Goal: Task Accomplishment & Management: Manage account settings

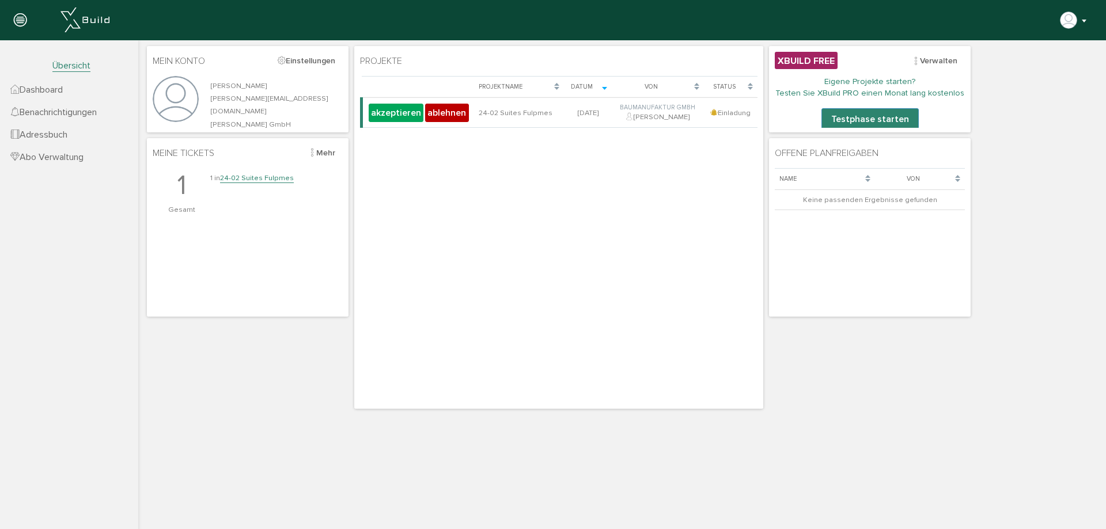
click at [1080, 19] on button "button" at bounding box center [1073, 20] width 29 height 17
click at [1076, 22] on img "button" at bounding box center [1068, 20] width 18 height 18
click at [1034, 146] on link "Logout" at bounding box center [1032, 152] width 109 height 18
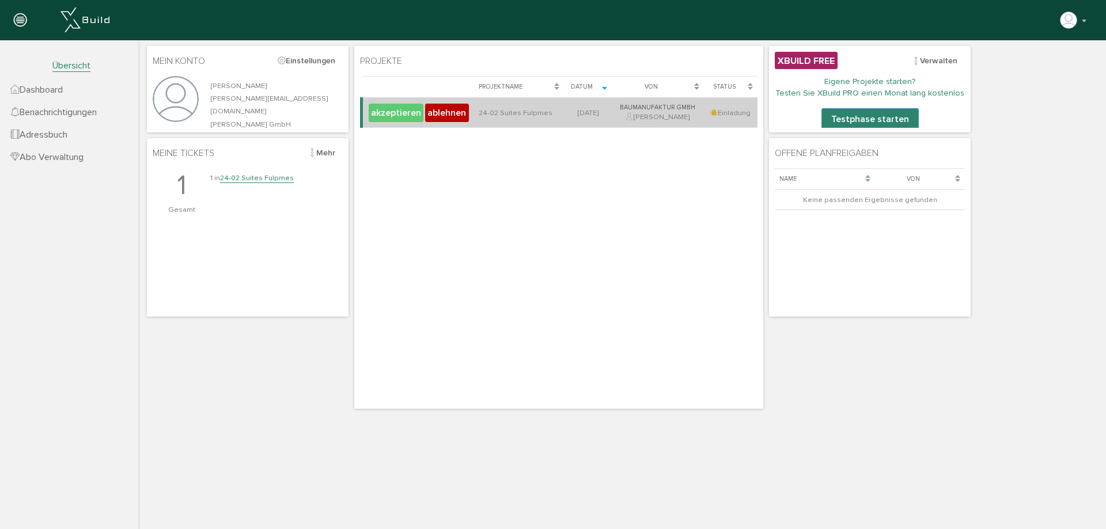
click at [401, 112] on button "akzeptieren" at bounding box center [396, 113] width 55 height 18
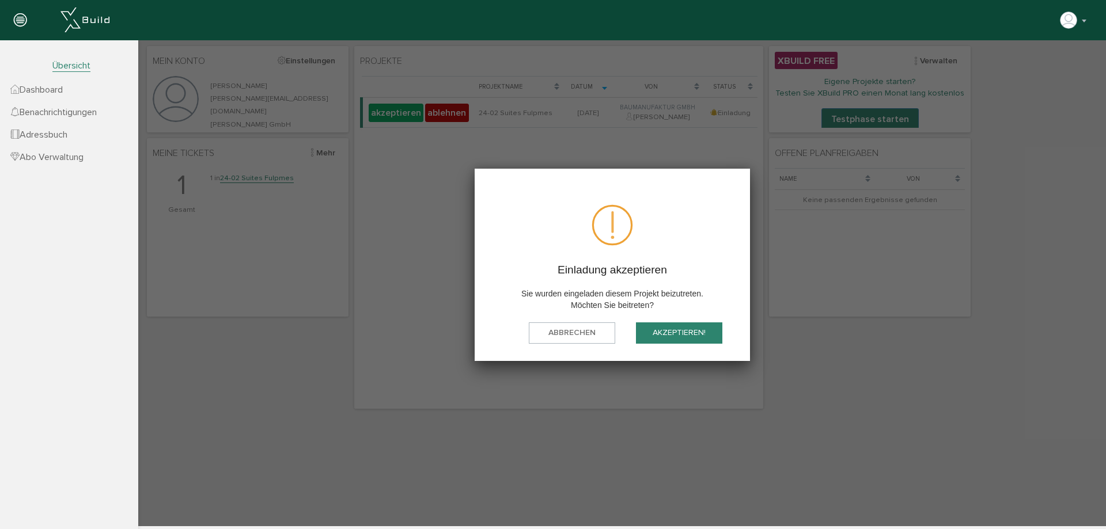
click at [670, 333] on button "akzeptieren!" at bounding box center [679, 332] width 86 height 21
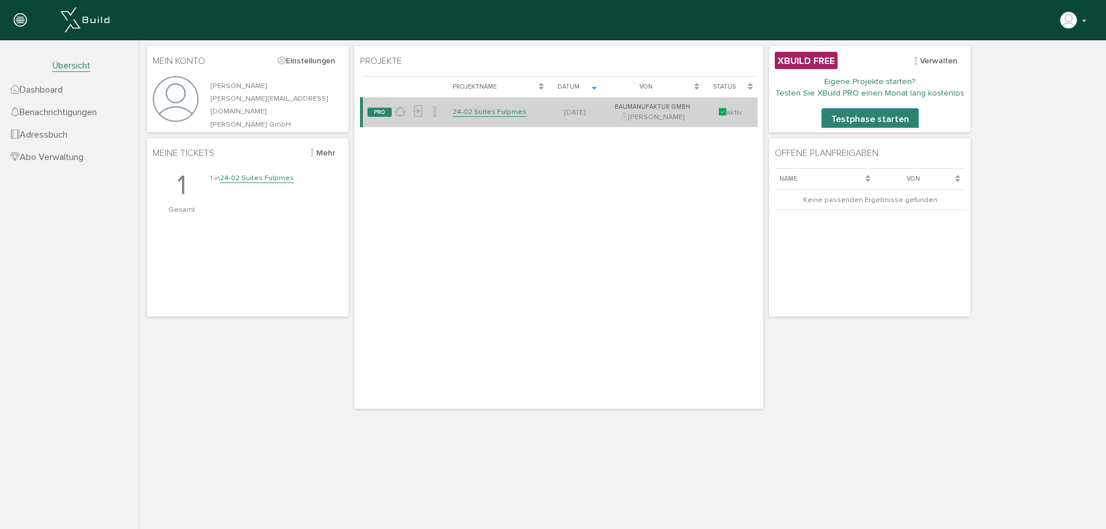
click at [647, 111] on div "Baumanufaktur GmbH" at bounding box center [652, 107] width 93 height 9
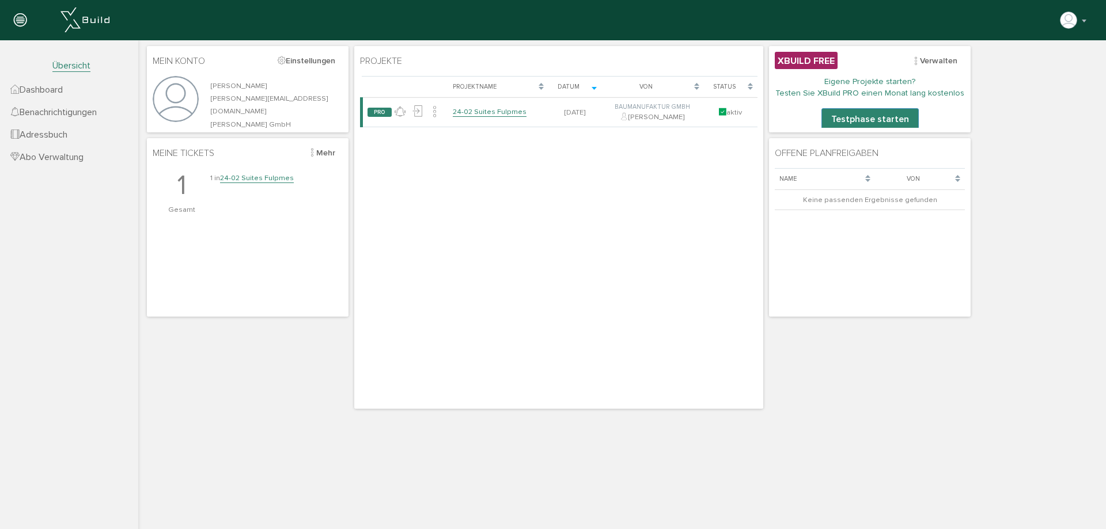
click at [78, 112] on span "Benachrichtigungen" at bounding box center [53, 113] width 86 height 12
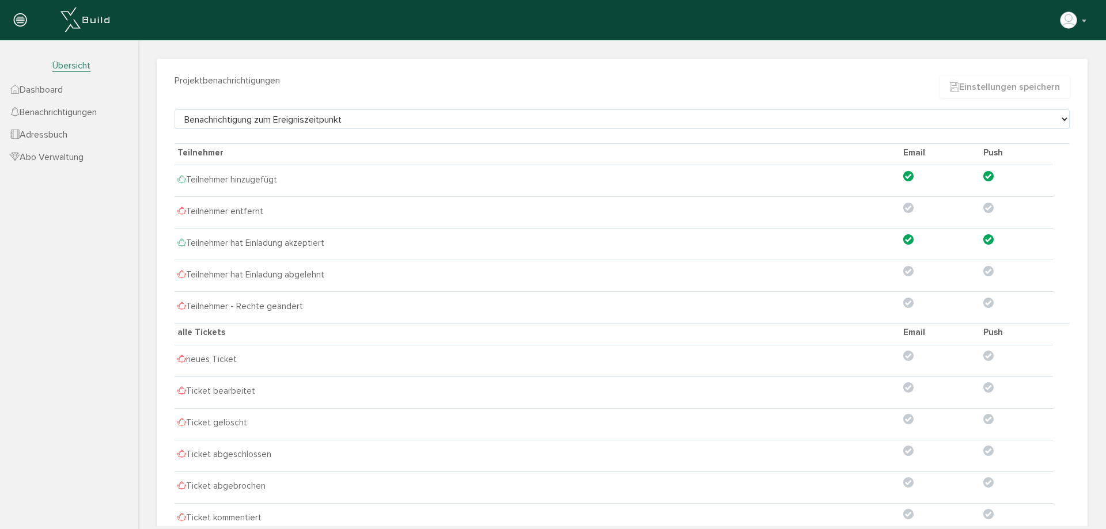
click at [52, 90] on span "Dashboard" at bounding box center [36, 90] width 52 height 12
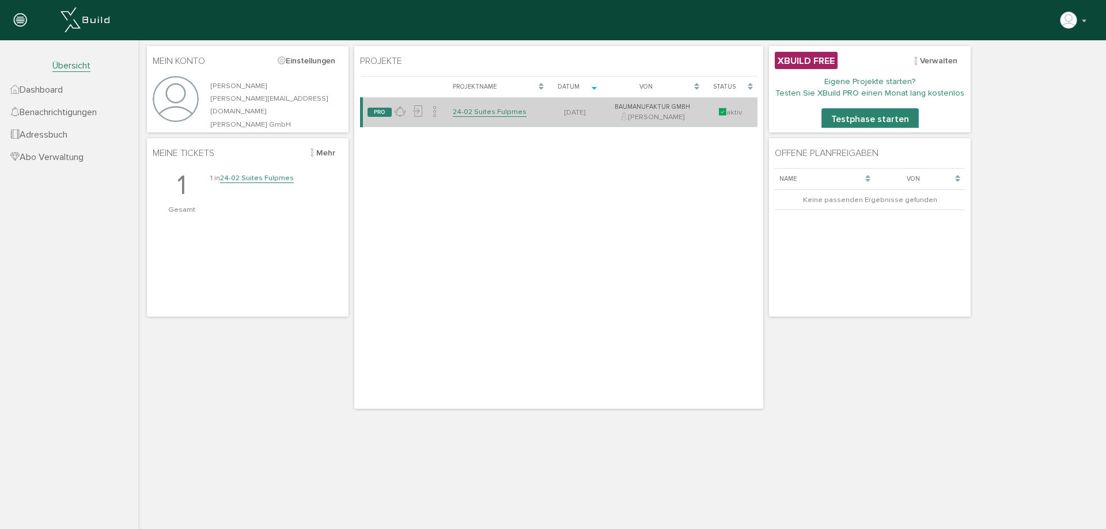
click at [507, 111] on link "24-02 Suites Fulpmes" at bounding box center [490, 112] width 74 height 10
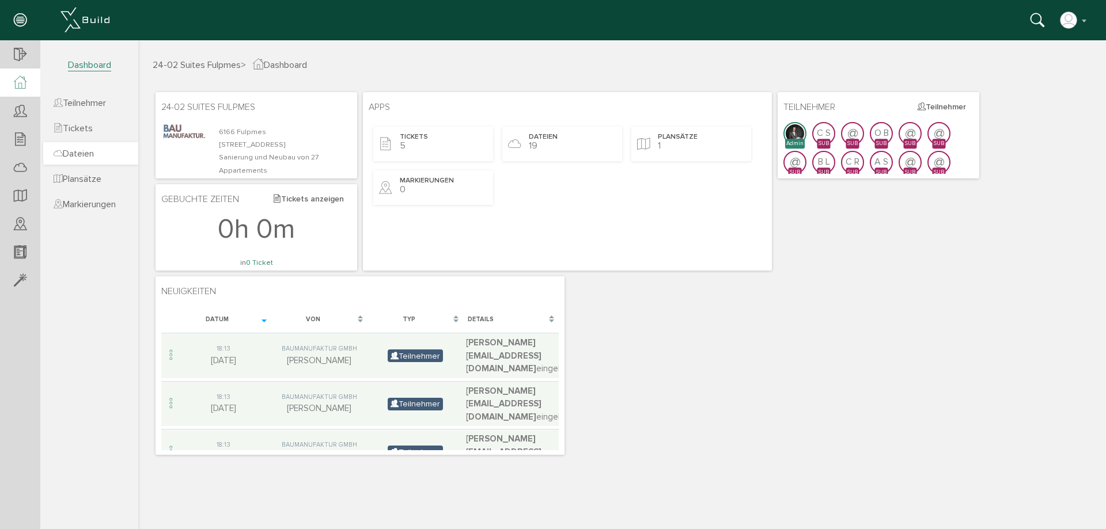
click at [89, 149] on span "Dateien" at bounding box center [74, 154] width 40 height 12
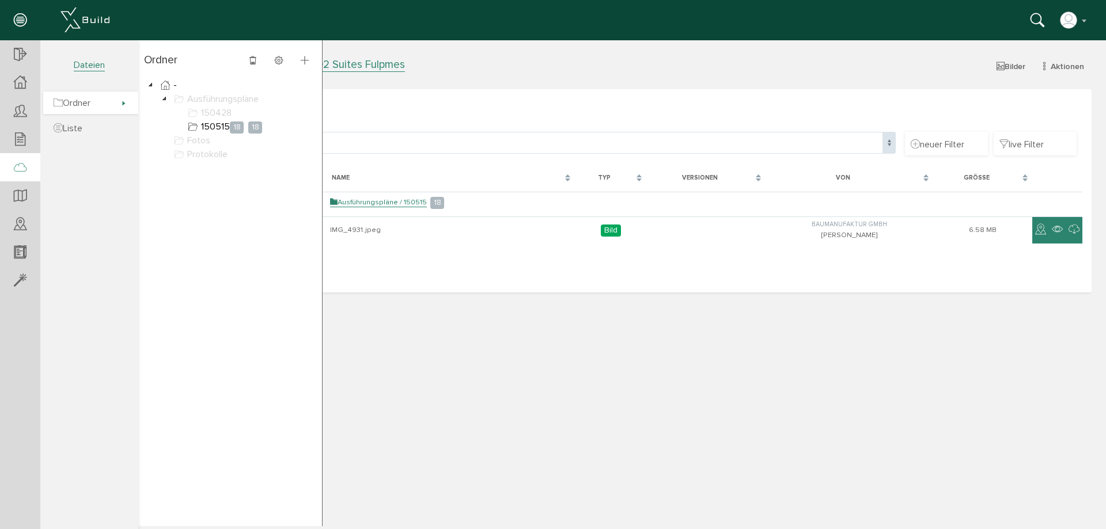
click at [88, 107] on span "Ordner" at bounding box center [72, 103] width 37 height 12
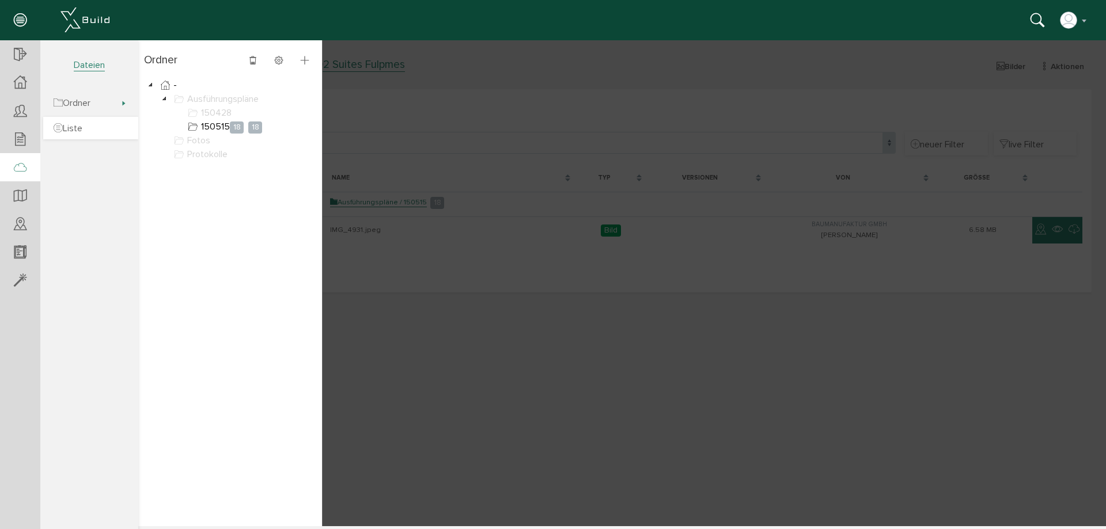
click at [75, 125] on span "Liste" at bounding box center [68, 129] width 29 height 12
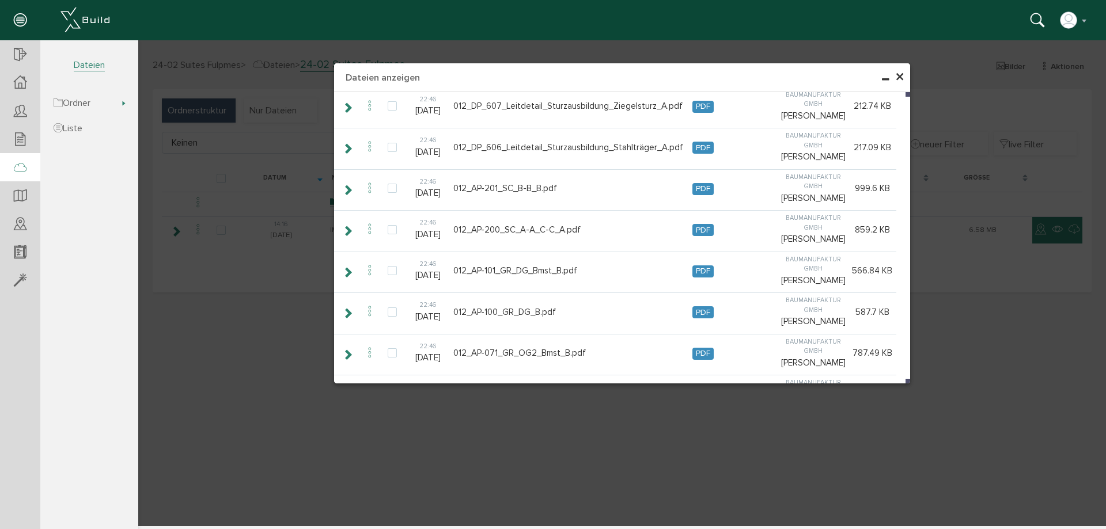
click at [901, 72] on span "×" at bounding box center [899, 77] width 9 height 22
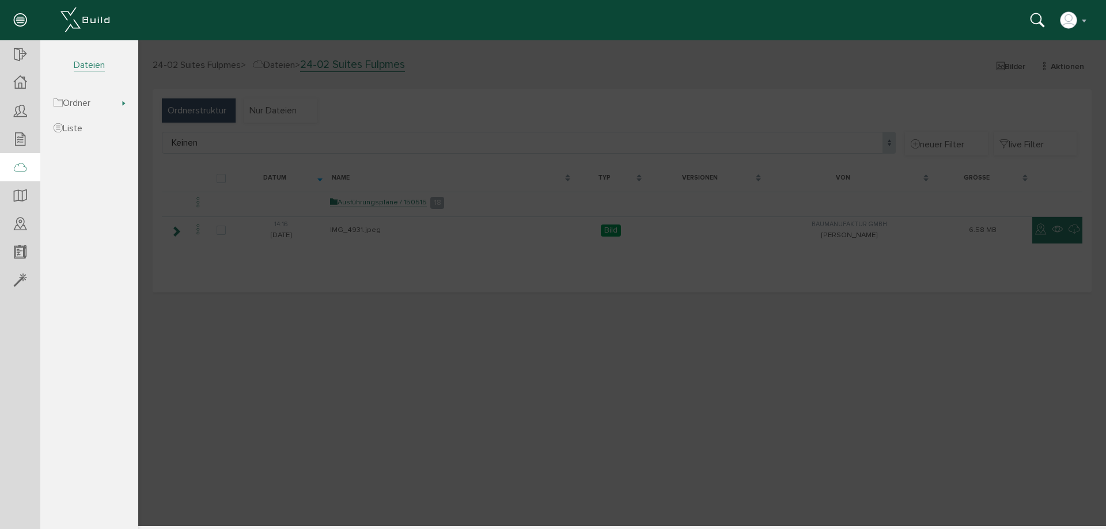
click at [384, 119] on div at bounding box center [621, 283] width 967 height 486
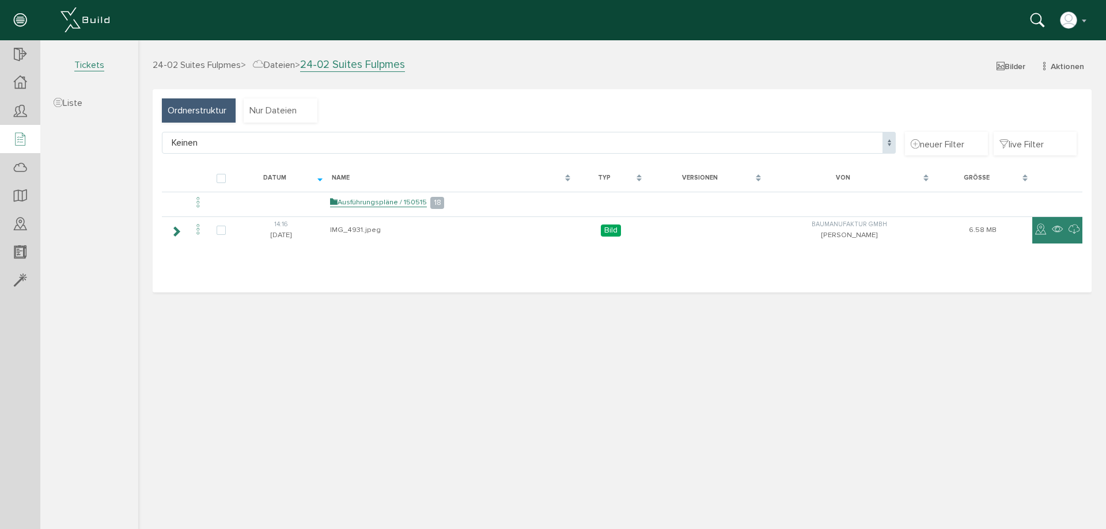
click at [26, 137] on icon at bounding box center [20, 140] width 13 height 16
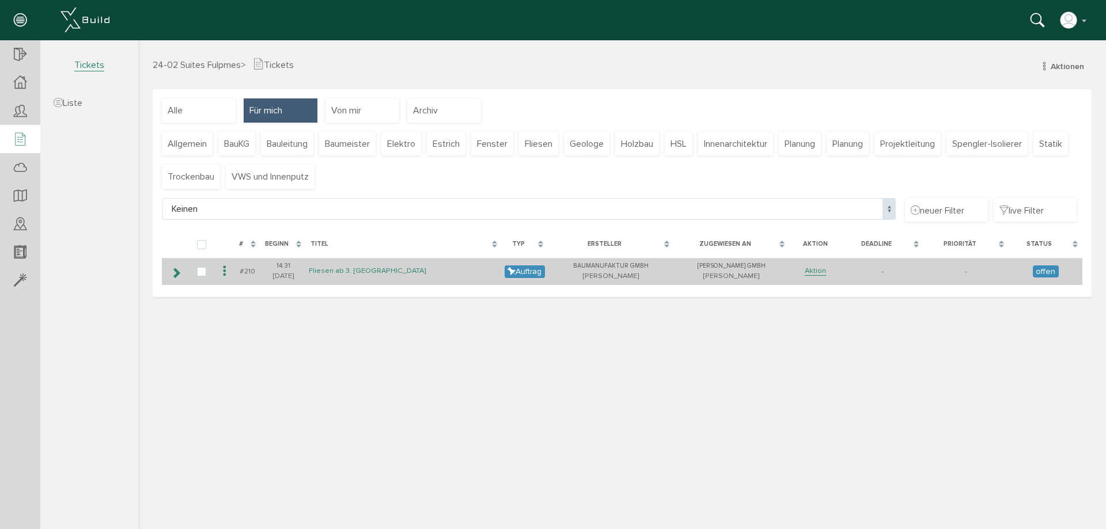
click at [381, 272] on link "Fliesen ab 3. [GEOGRAPHIC_DATA]" at bounding box center [367, 271] width 117 height 10
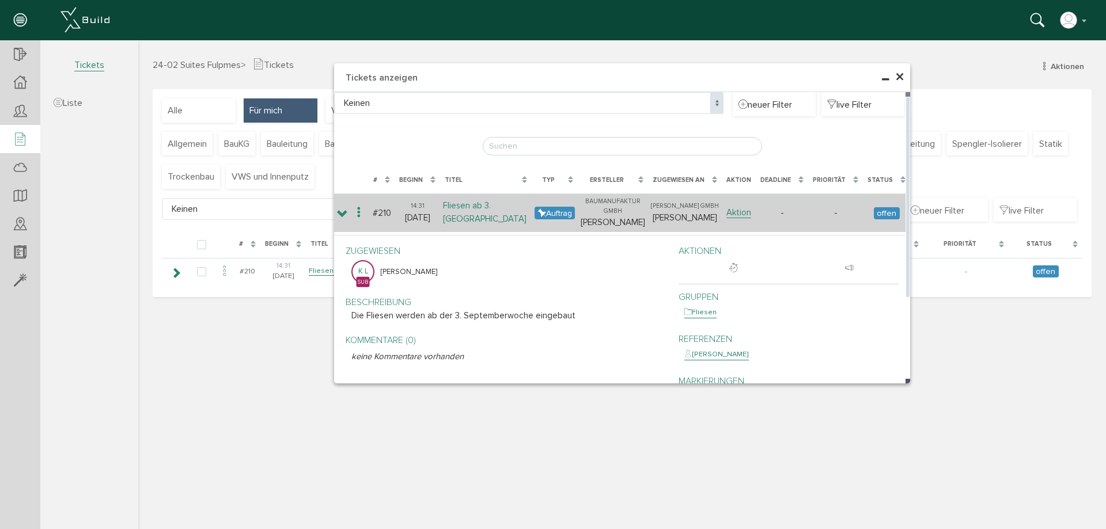
click at [491, 217] on link "Fliesen ab 3. [GEOGRAPHIC_DATA]" at bounding box center [485, 212] width 84 height 24
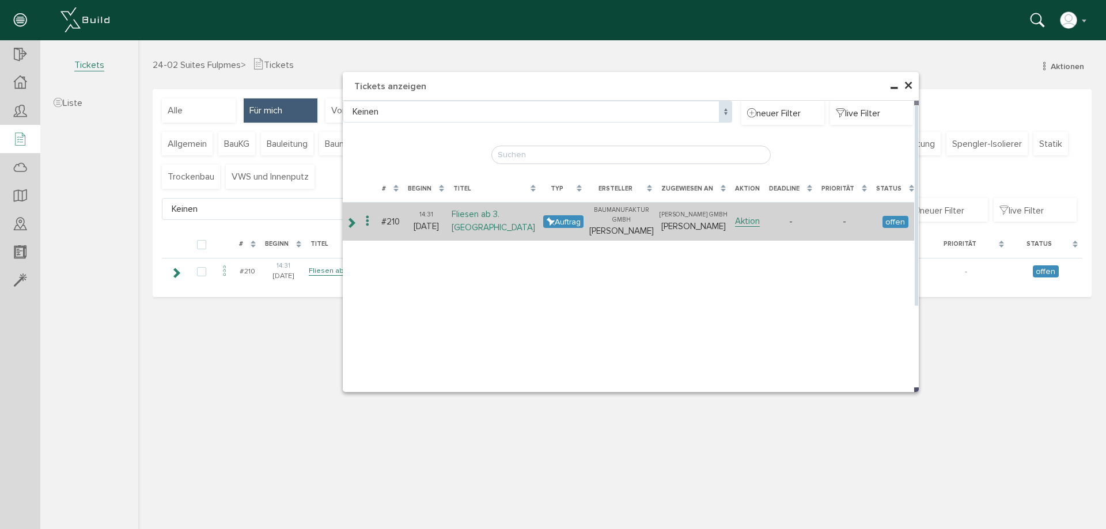
click at [491, 216] on link "Fliesen ab 3. [GEOGRAPHIC_DATA]" at bounding box center [493, 221] width 84 height 24
click at [740, 219] on link "Aktion" at bounding box center [747, 221] width 25 height 11
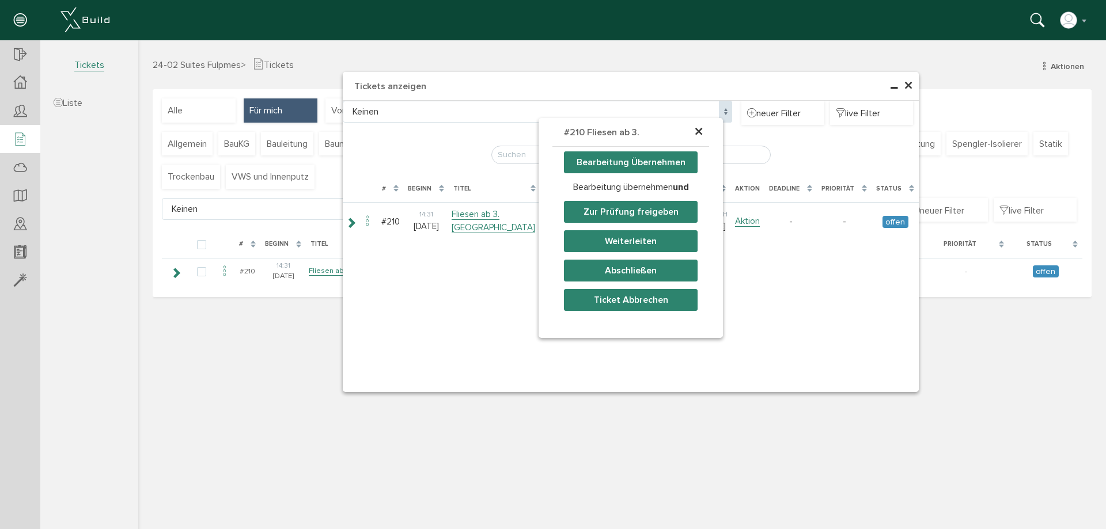
click at [909, 84] on span "×" at bounding box center [908, 86] width 9 height 22
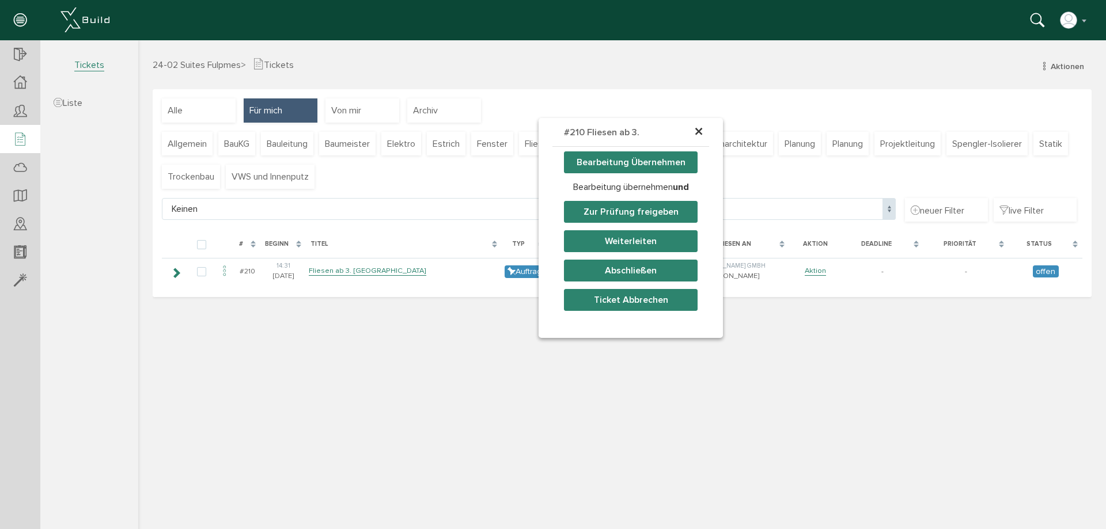
click at [629, 407] on div "× #210 Fliesen ab 3. September… Bearbeitung Übernehmen Bearbeitung übernehmen u…" at bounding box center [621, 306] width 967 height 440
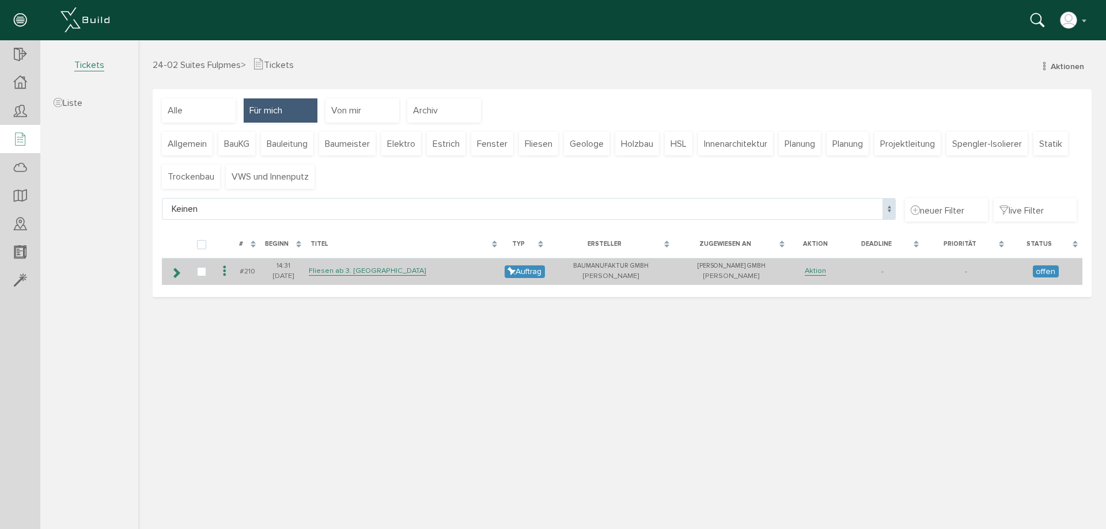
click at [278, 267] on div "14:31" at bounding box center [283, 266] width 40 height 10
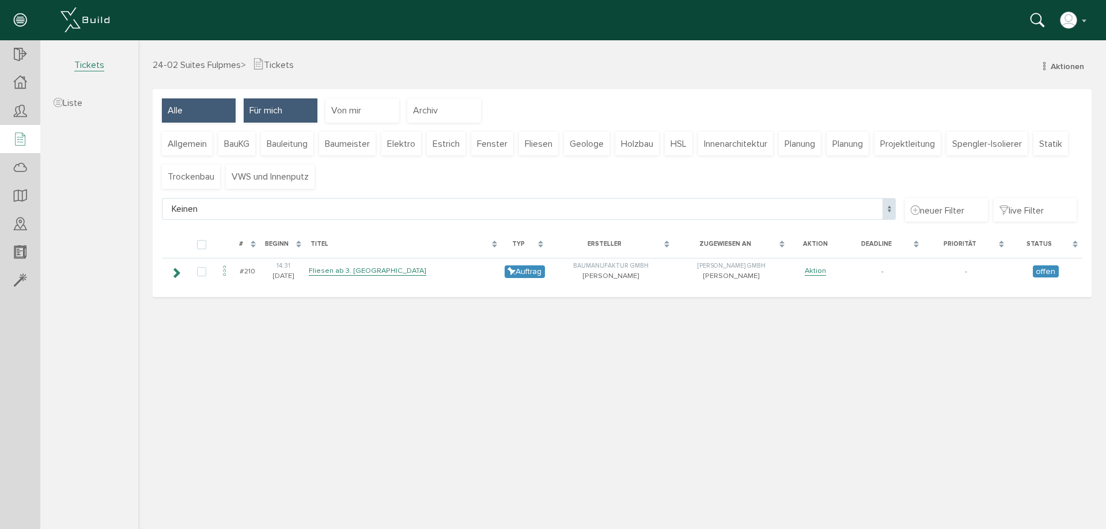
click at [190, 109] on div "Alle" at bounding box center [199, 110] width 74 height 24
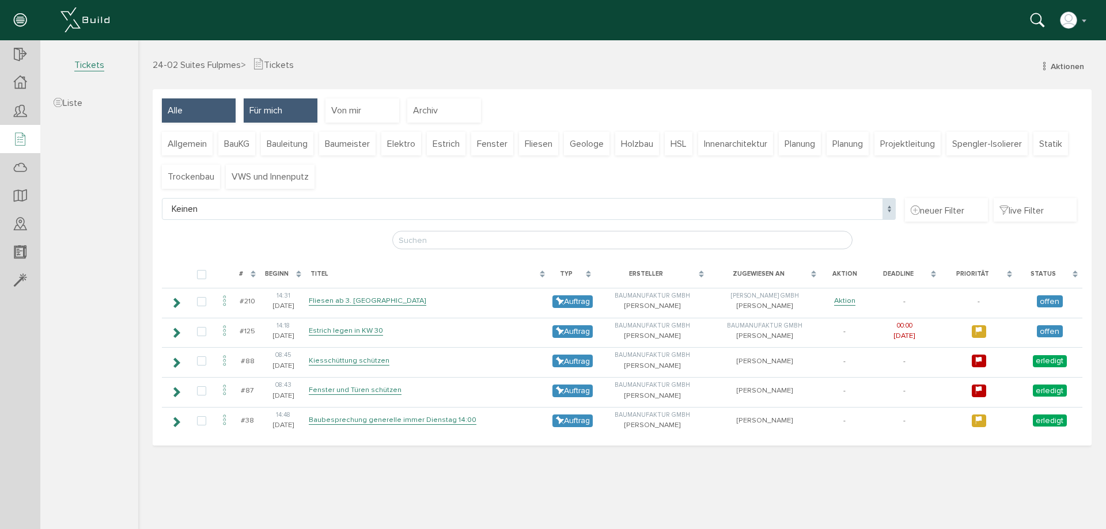
click at [255, 109] on span "Für mich" at bounding box center [265, 110] width 33 height 13
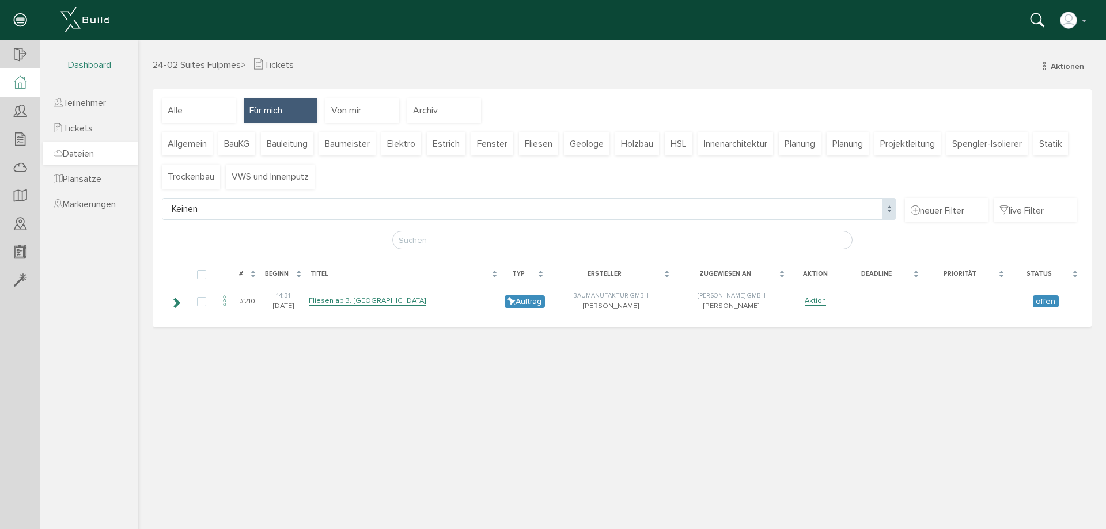
click at [93, 146] on link "Dateien" at bounding box center [90, 153] width 95 height 22
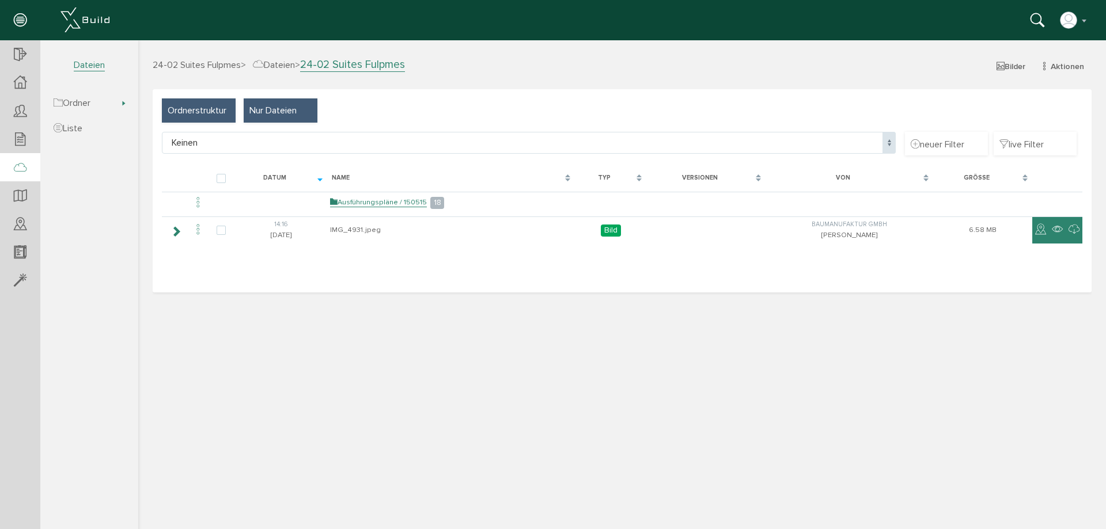
click at [251, 113] on span "Nur Dateien" at bounding box center [272, 110] width 47 height 13
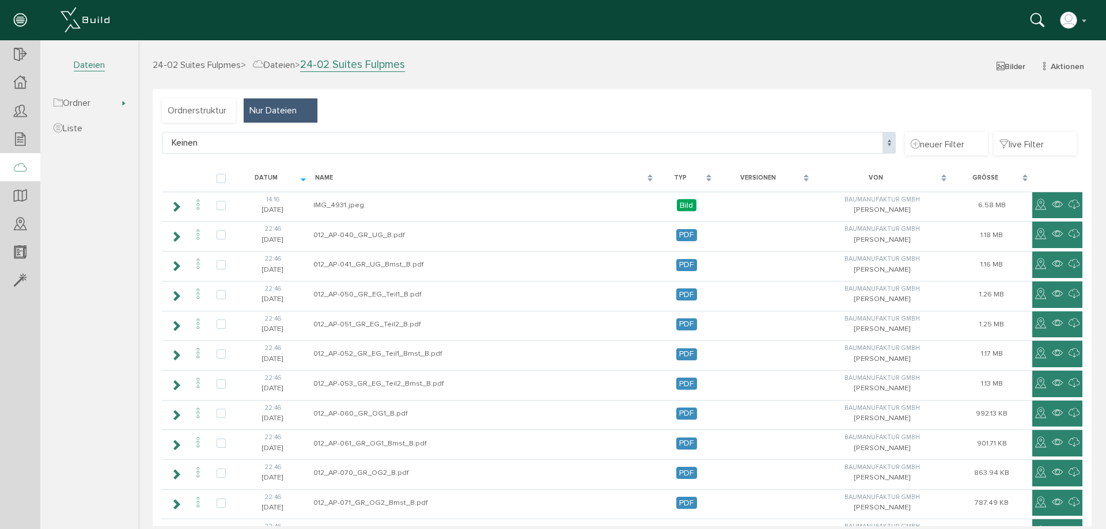
click at [272, 174] on div "Datum" at bounding box center [266, 178] width 54 height 10
click at [271, 174] on div "Datum" at bounding box center [266, 178] width 54 height 10
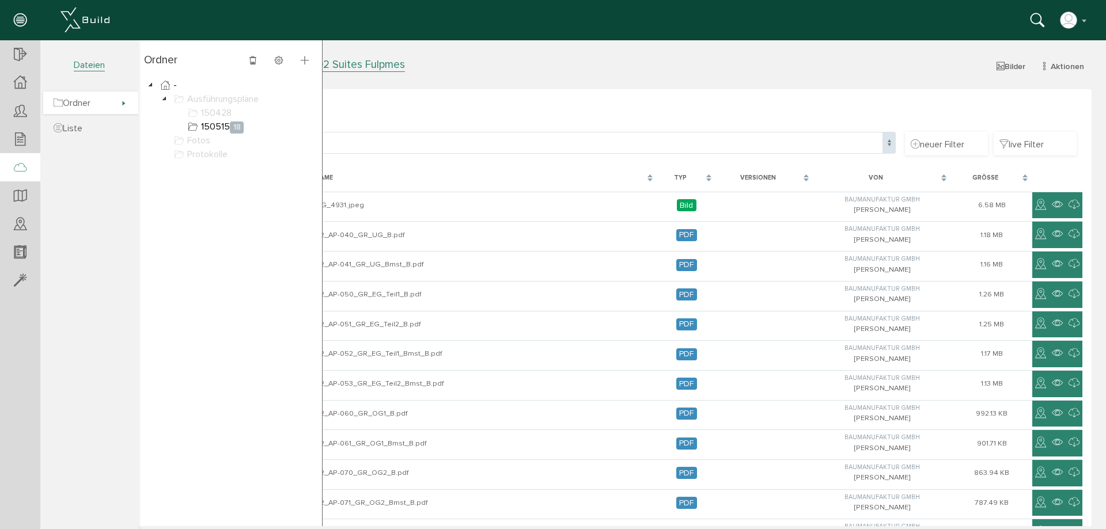
click at [73, 105] on span "Ordner" at bounding box center [72, 103] width 37 height 12
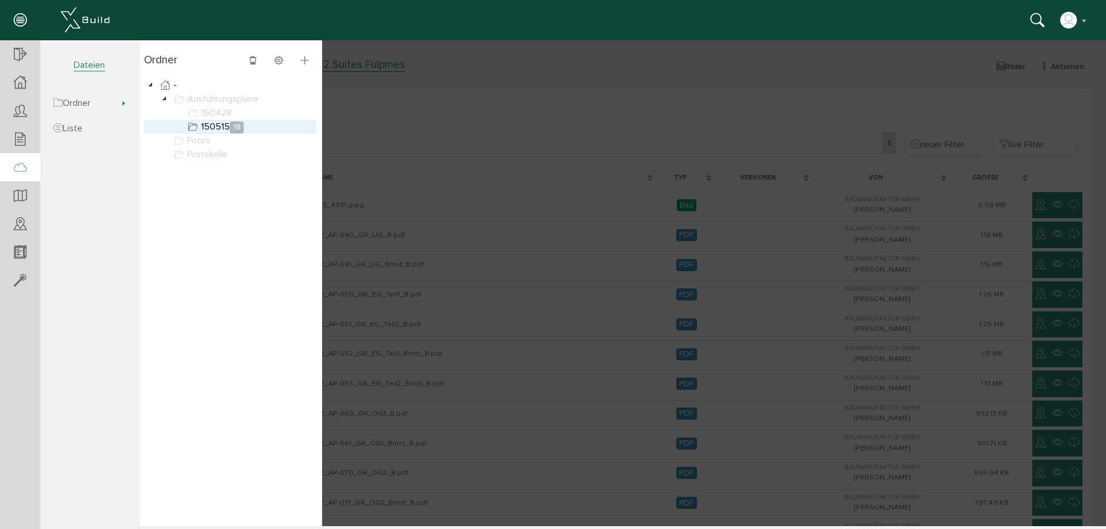
click at [202, 123] on link "150515 18" at bounding box center [215, 127] width 60 height 14
click at [81, 120] on link "Liste" at bounding box center [90, 128] width 95 height 22
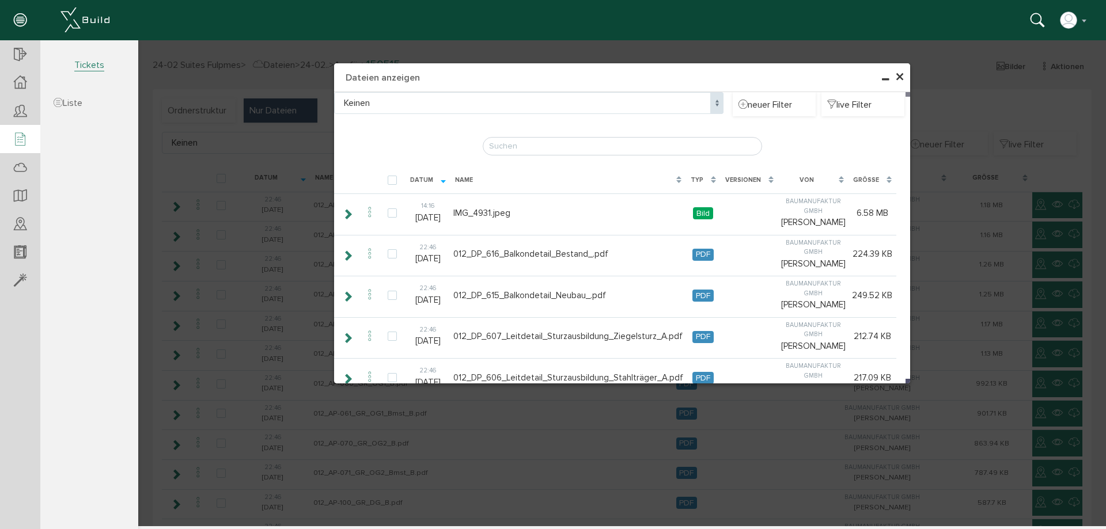
click at [21, 135] on icon at bounding box center [20, 140] width 13 height 16
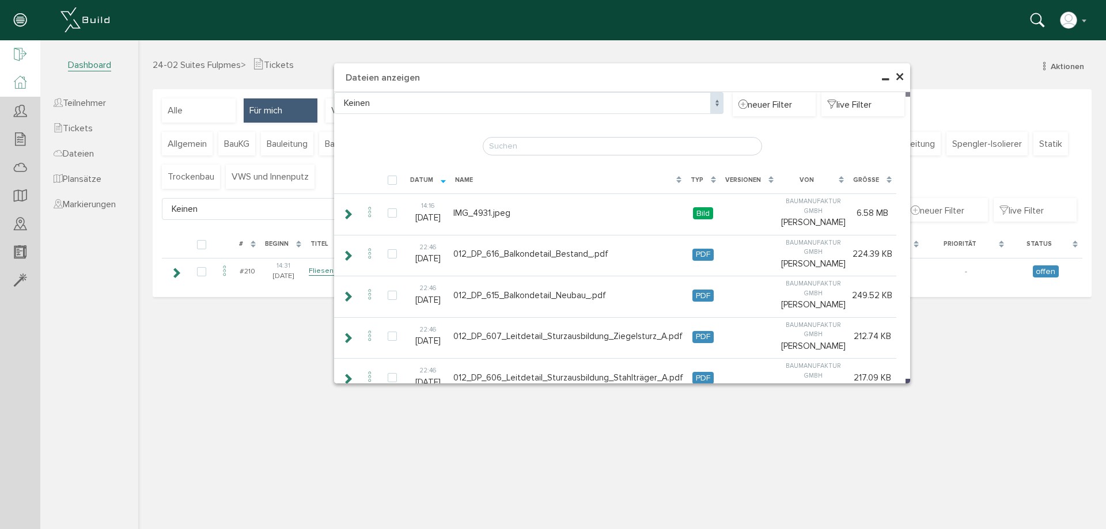
click at [20, 60] on icon at bounding box center [20, 55] width 13 height 16
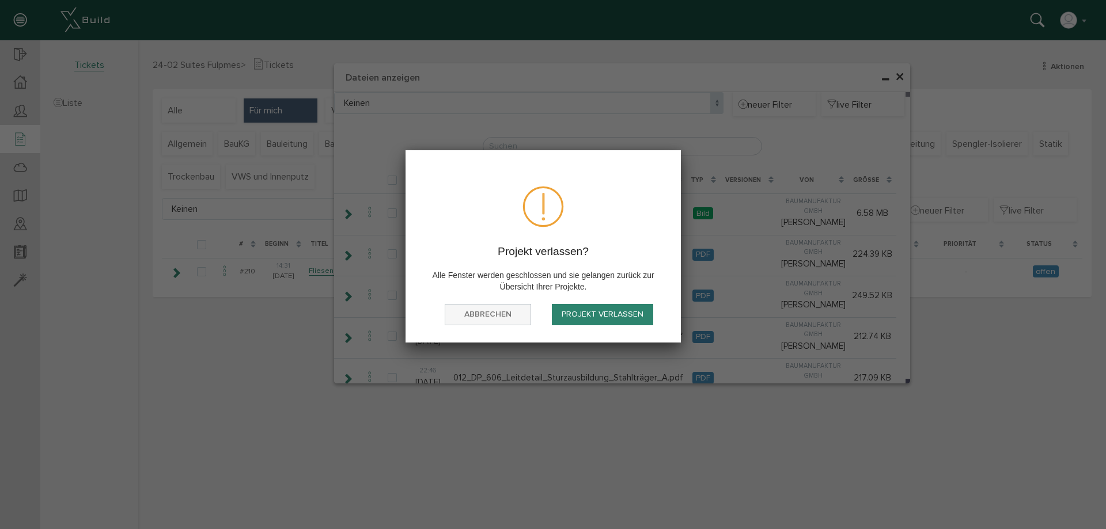
drag, startPoint x: 504, startPoint y: 312, endPoint x: 198, endPoint y: 229, distance: 317.9
click at [0, 0] on button "abbrechen" at bounding box center [0, 0] width 0 height 0
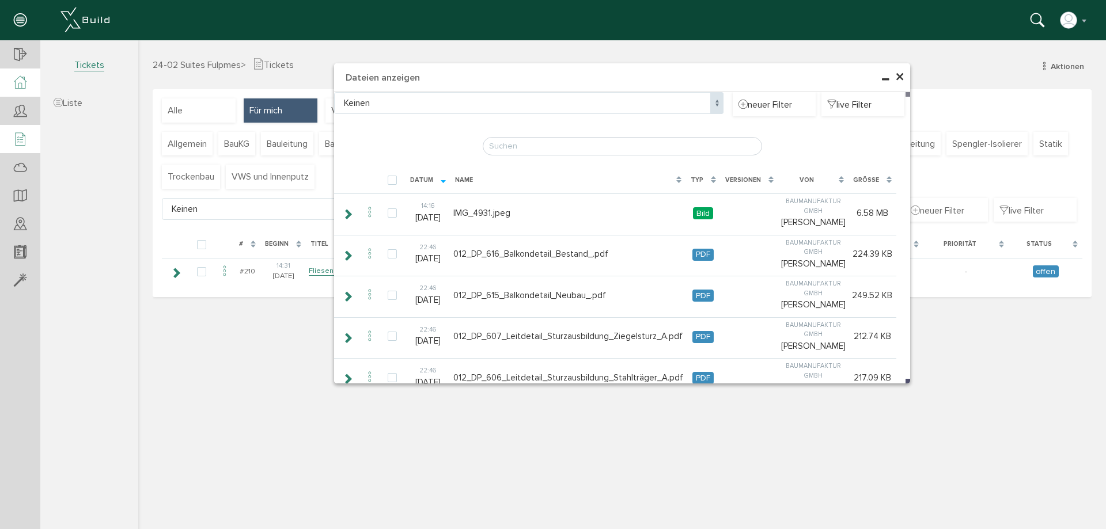
click at [16, 77] on icon at bounding box center [20, 82] width 13 height 13
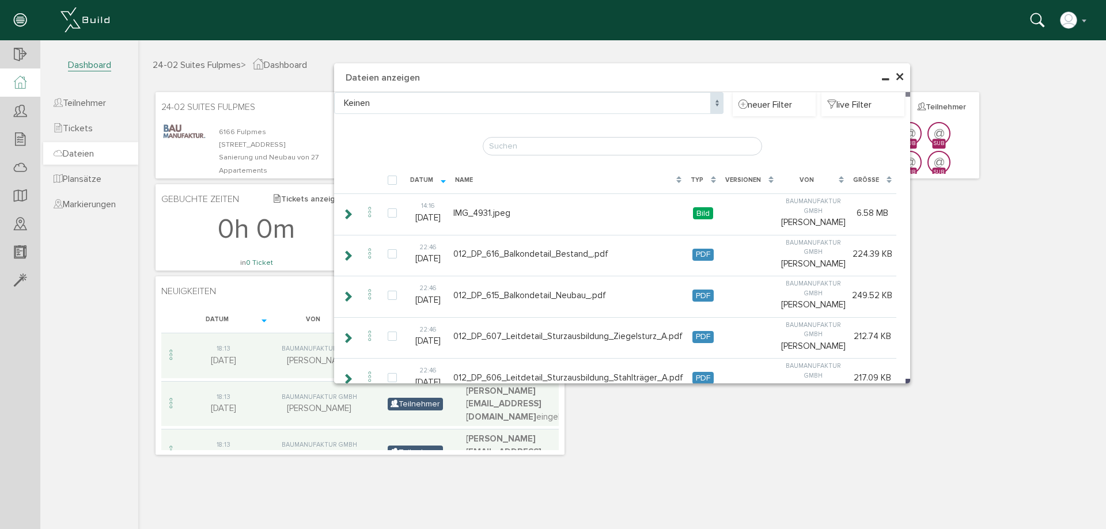
click at [94, 151] on span "Dateien" at bounding box center [74, 154] width 40 height 12
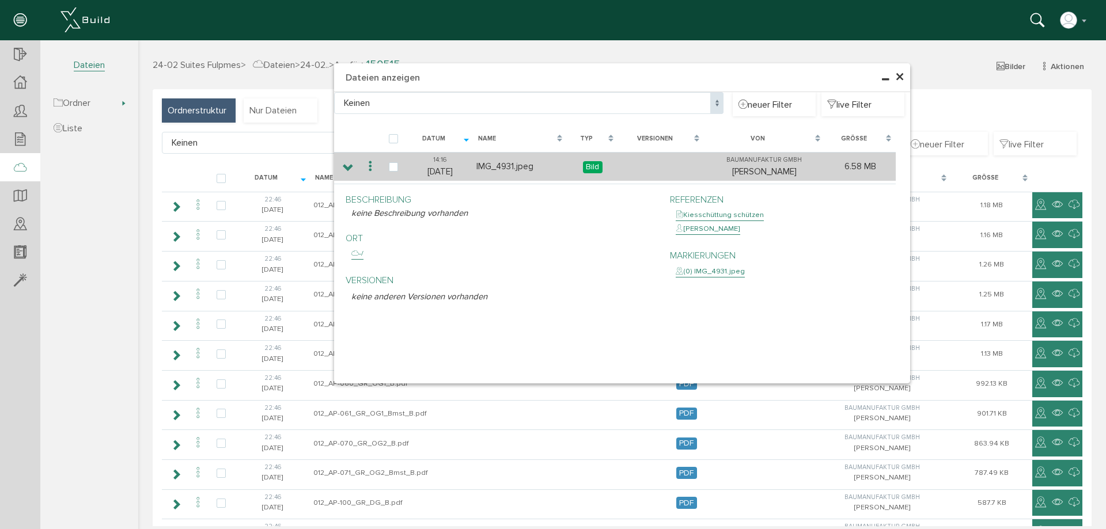
click at [506, 168] on td "IMG_4931.jpeg" at bounding box center [519, 166] width 93 height 29
click at [390, 168] on label at bounding box center [396, 167] width 14 height 10
click at [390, 168] on input "checkbox" at bounding box center [392, 165] width 7 height 7
checkbox input "true"
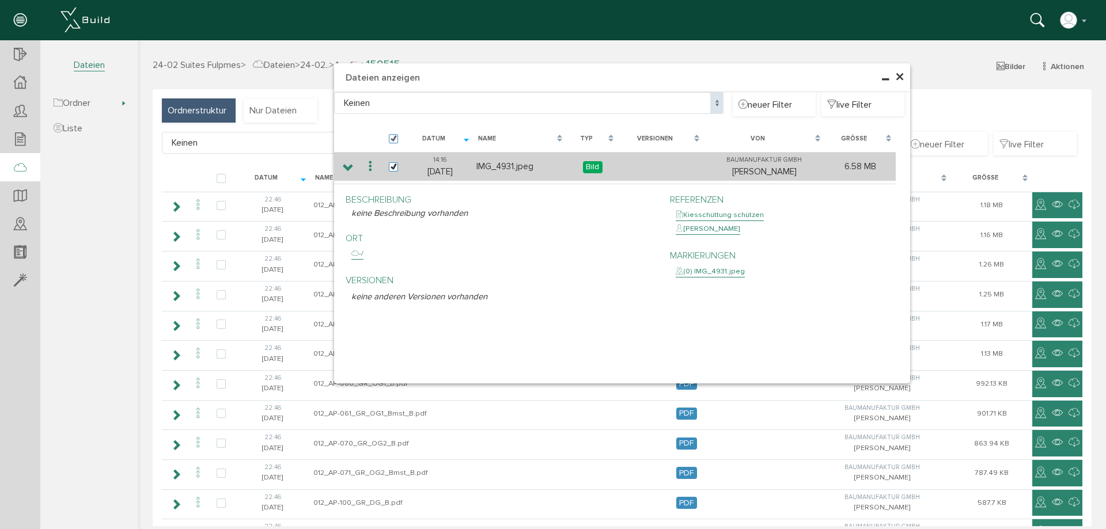
click at [845, 168] on td "6.58 MB" at bounding box center [860, 166] width 71 height 29
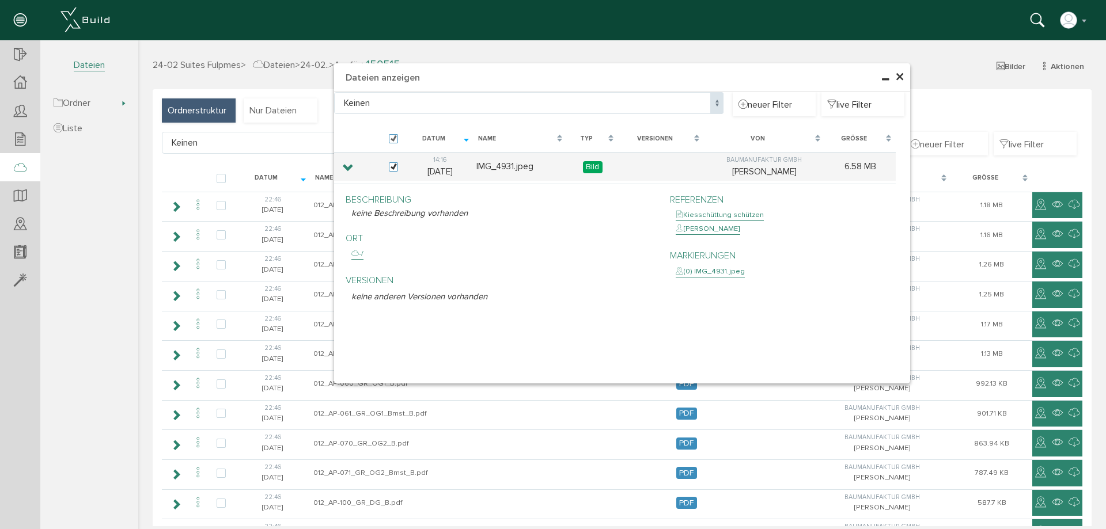
click at [887, 78] on h4 "Dateien anzeigen" at bounding box center [622, 77] width 576 height 29
click at [895, 75] on span "×" at bounding box center [899, 77] width 9 height 22
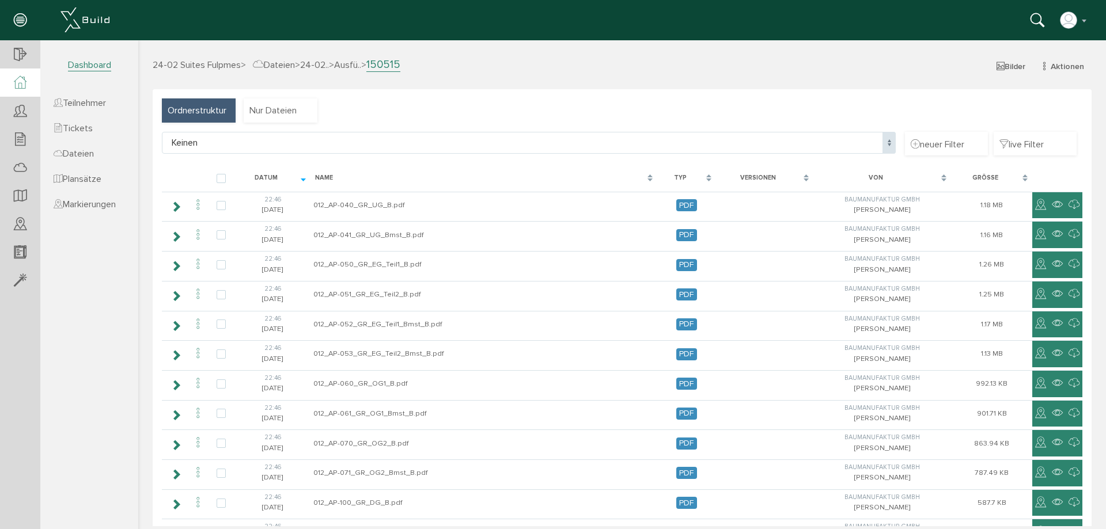
click at [10, 80] on div at bounding box center [20, 83] width 40 height 28
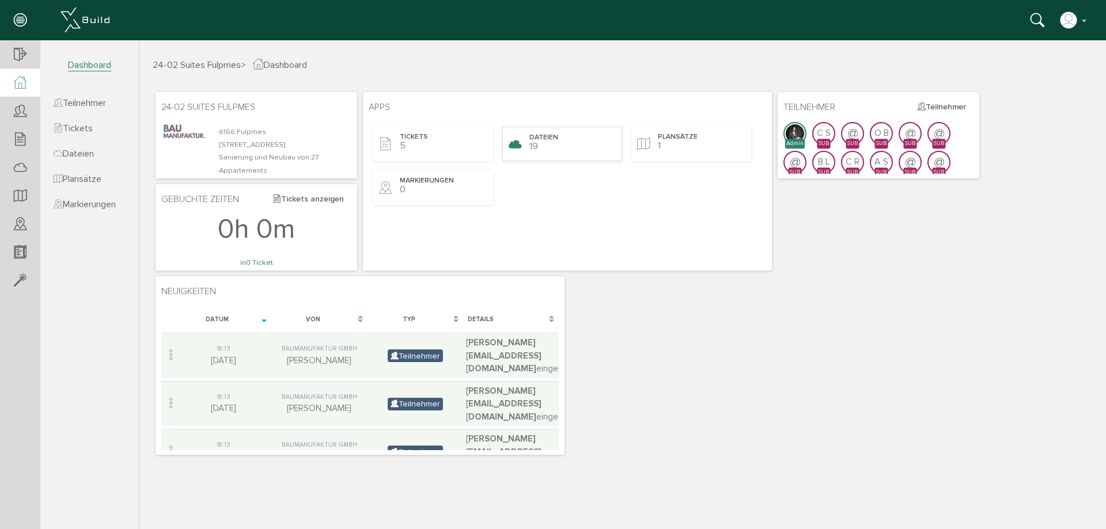
click at [586, 145] on div "Dateien 19" at bounding box center [562, 144] width 120 height 35
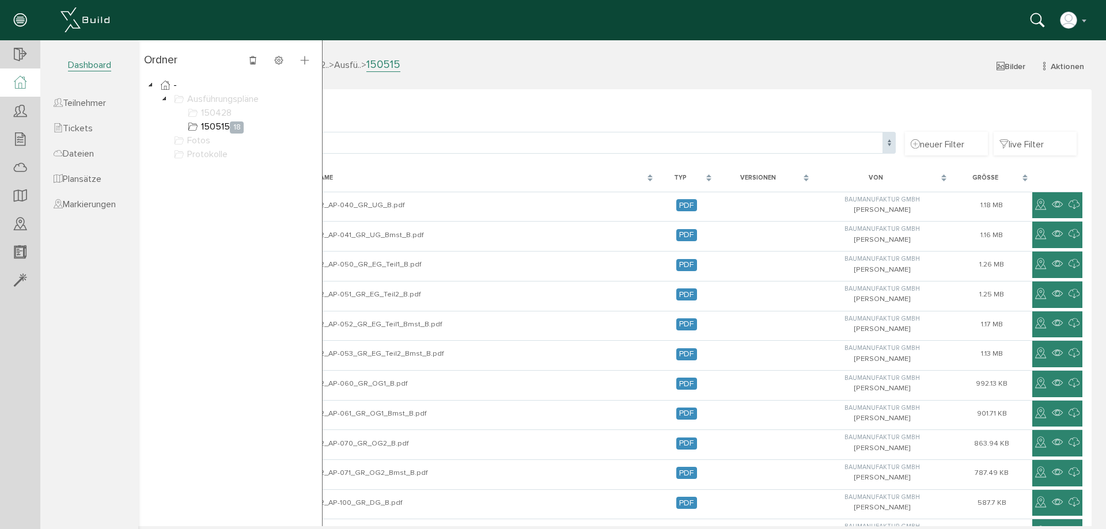
click at [24, 90] on div at bounding box center [20, 83] width 40 height 28
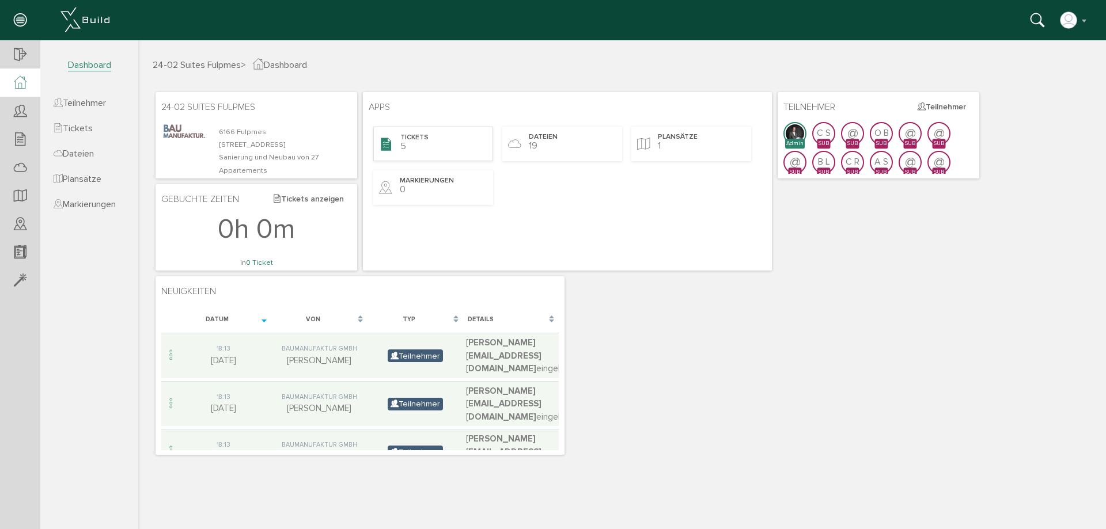
click at [439, 150] on div "Tickets 5" at bounding box center [433, 144] width 120 height 35
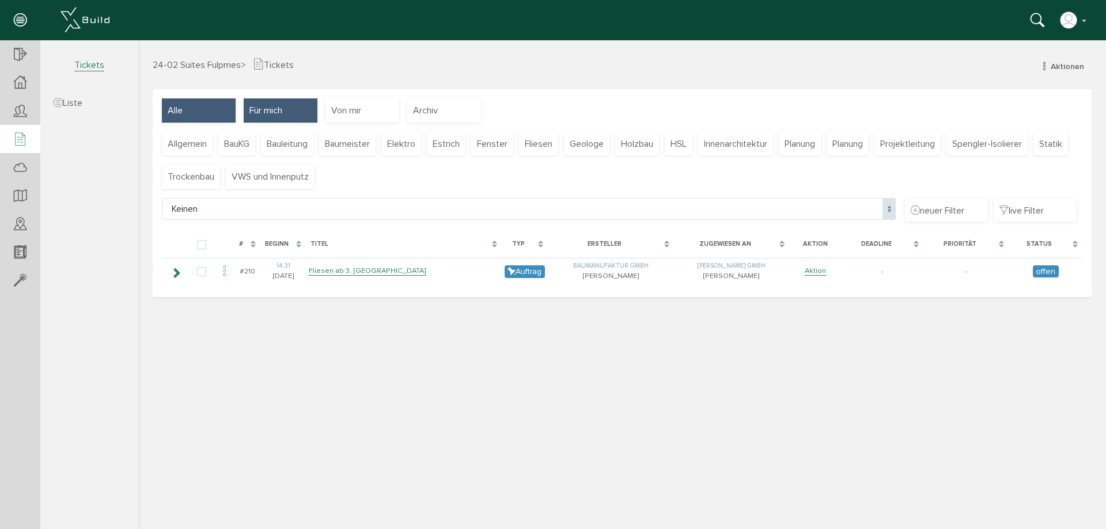
click at [198, 112] on div "Alle" at bounding box center [199, 110] width 74 height 24
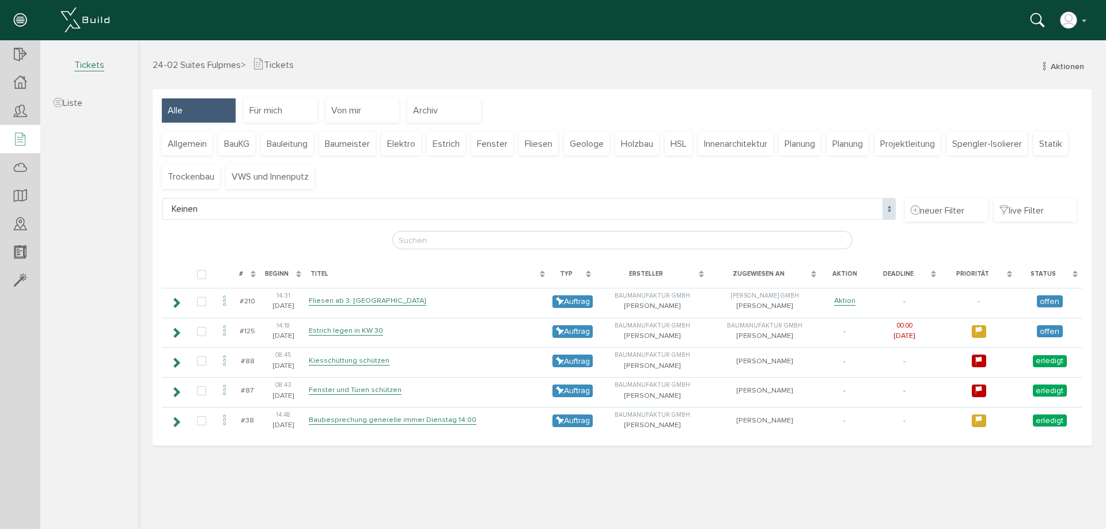
click at [875, 487] on div "24-02 Suites Fulpmes > Tickets Aktionen Ticketliste Aktionen Ticketliste Gruppe…" at bounding box center [621, 292] width 967 height 469
click at [19, 75] on div at bounding box center [20, 83] width 40 height 28
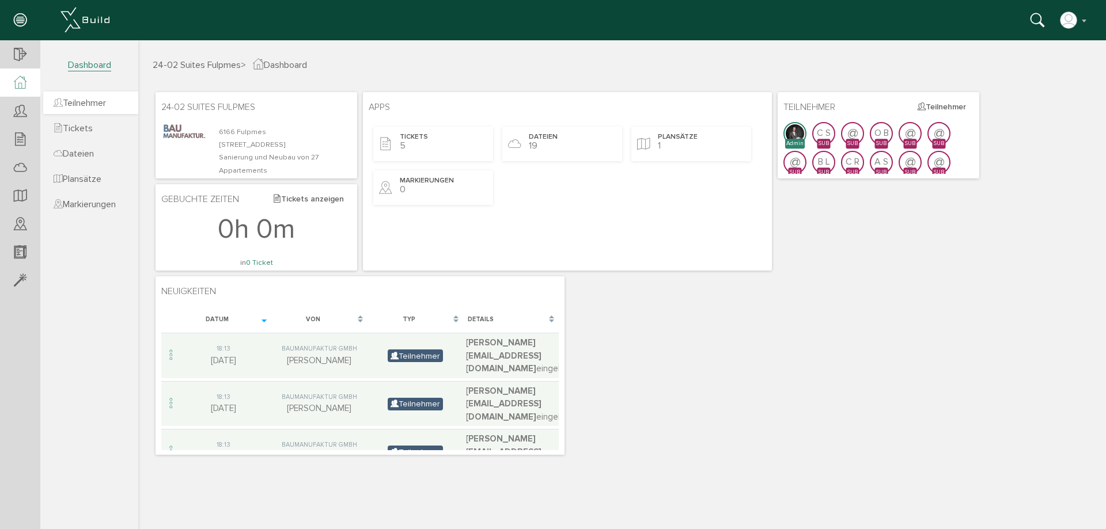
click at [88, 108] on span "Teilnehmer" at bounding box center [80, 103] width 52 height 12
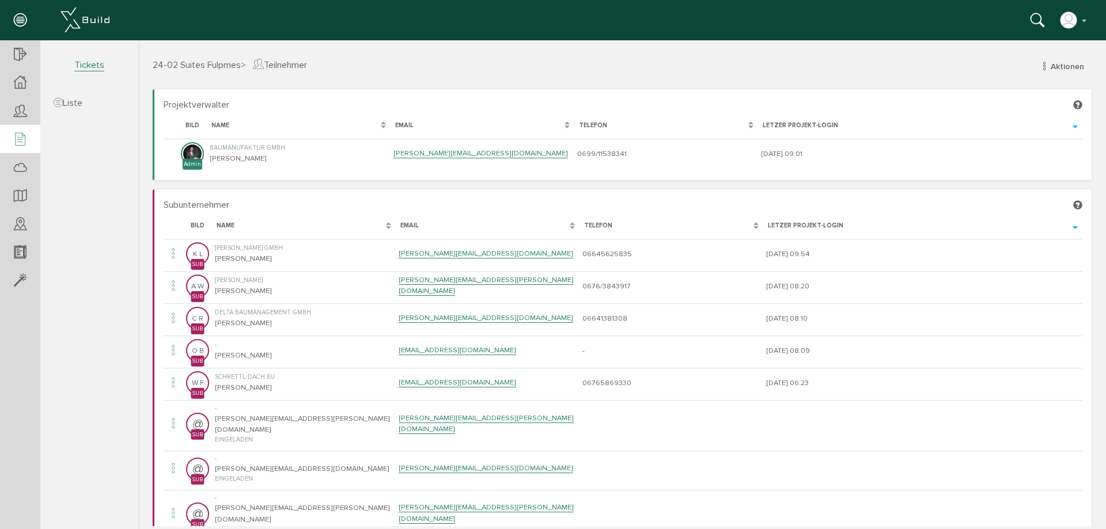
click at [26, 138] on div at bounding box center [20, 139] width 40 height 29
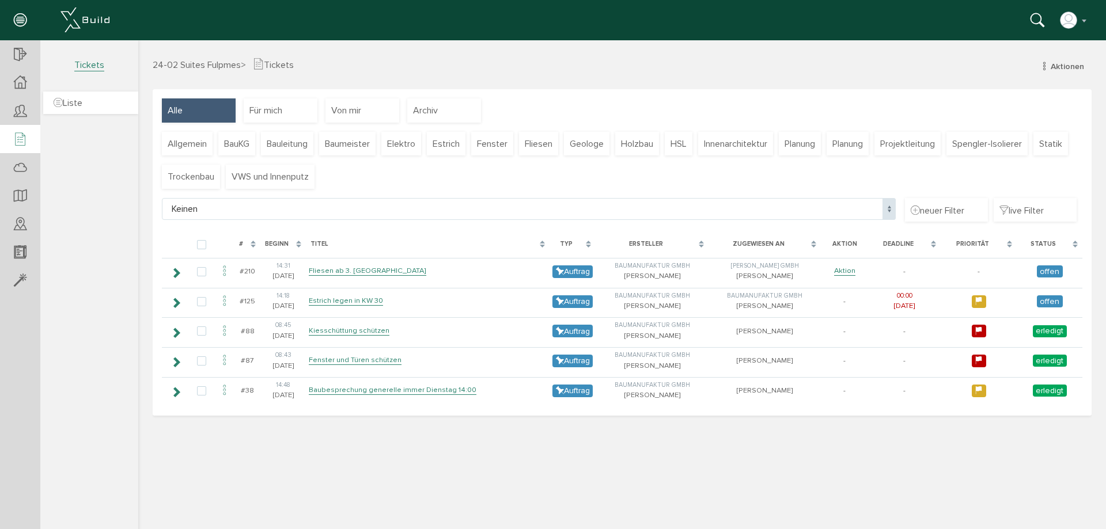
click at [74, 96] on link "Liste" at bounding box center [90, 103] width 95 height 22
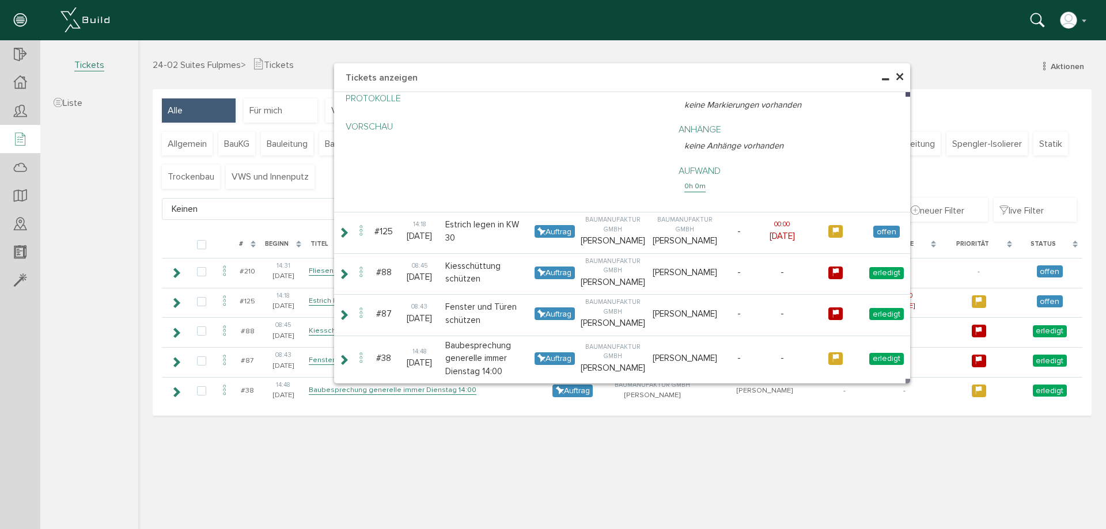
click at [896, 78] on span "×" at bounding box center [899, 77] width 9 height 22
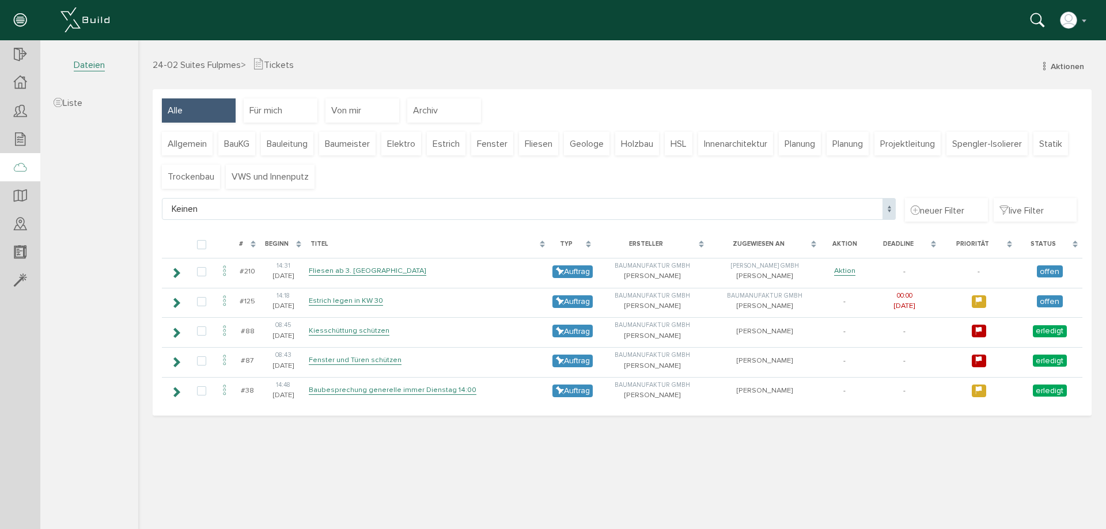
click at [16, 161] on icon at bounding box center [20, 168] width 13 height 16
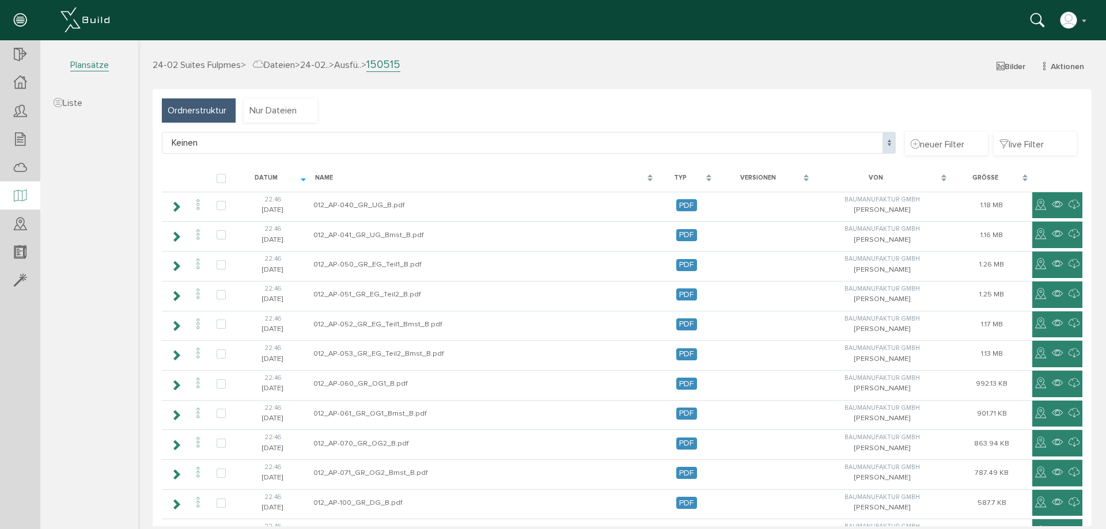
click at [20, 195] on icon at bounding box center [20, 196] width 13 height 16
